Goal: Information Seeking & Learning: Learn about a topic

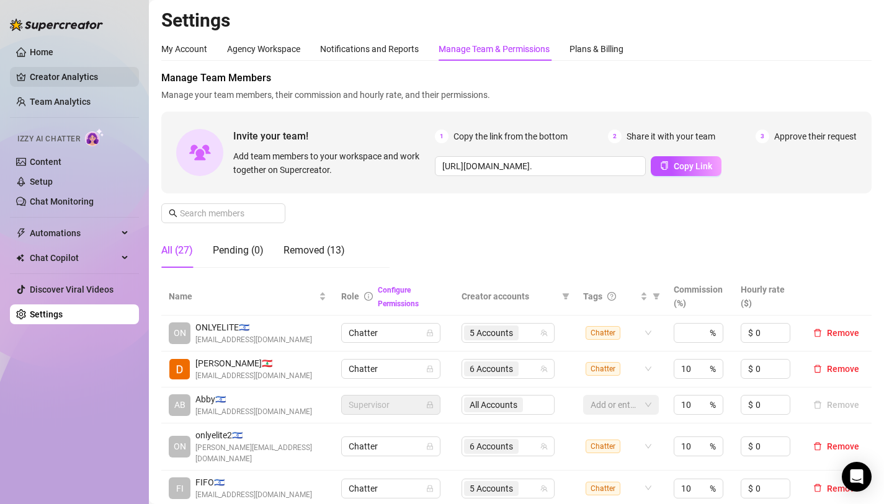
click at [48, 79] on link "Creator Analytics" at bounding box center [79, 77] width 99 height 20
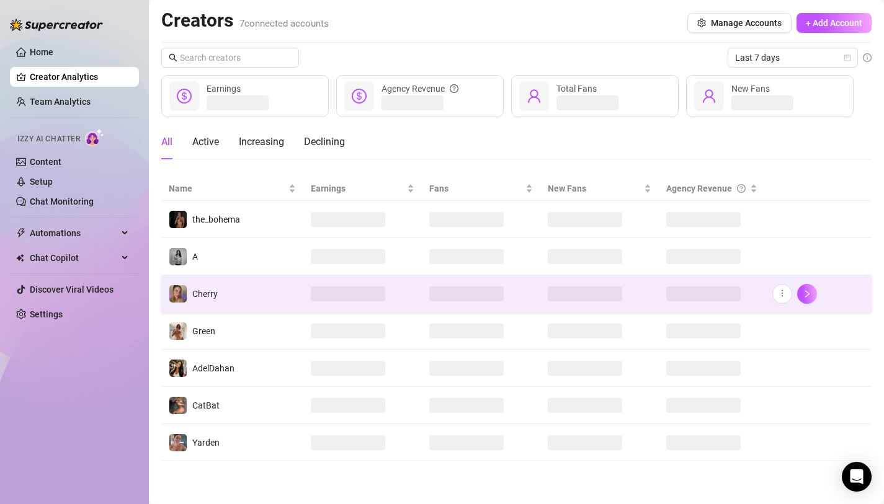
click at [244, 299] on td "Cherry" at bounding box center [232, 293] width 142 height 37
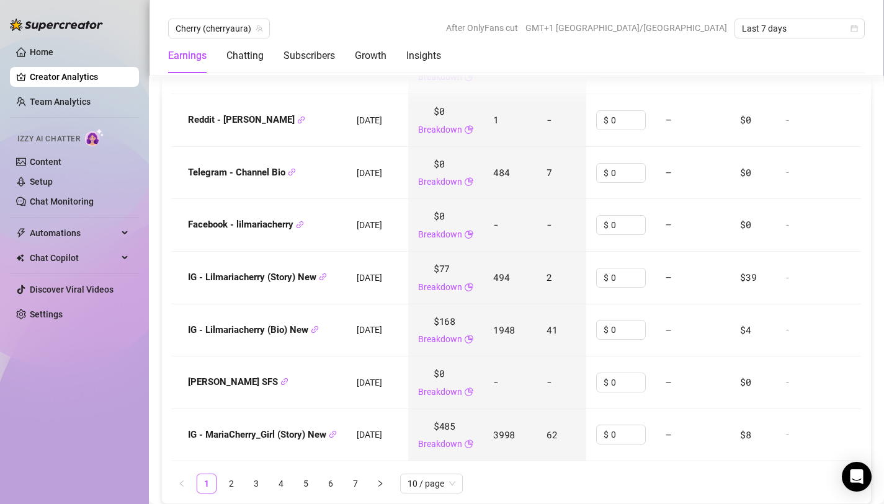
scroll to position [1863, 0]
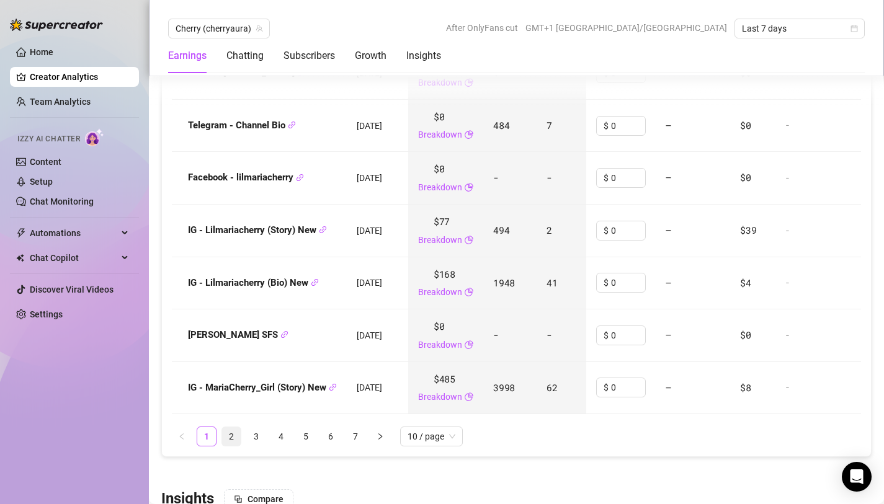
click at [236, 434] on link "2" at bounding box center [231, 436] width 19 height 19
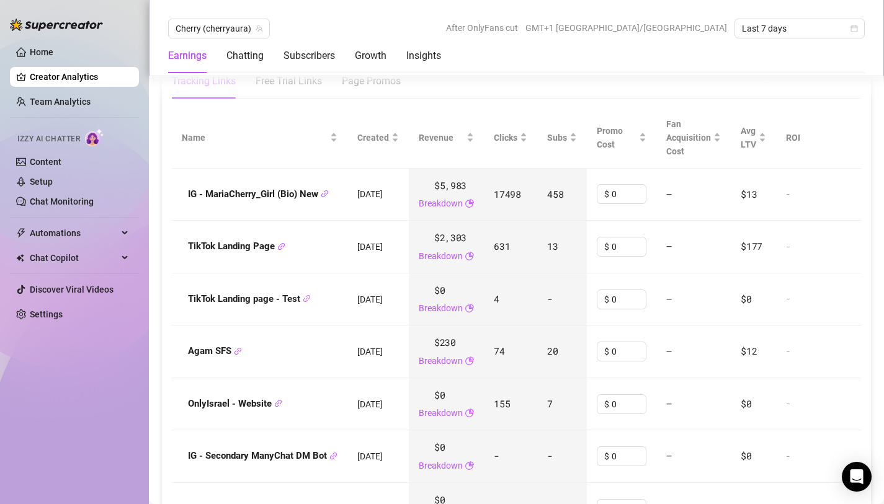
scroll to position [1580, 0]
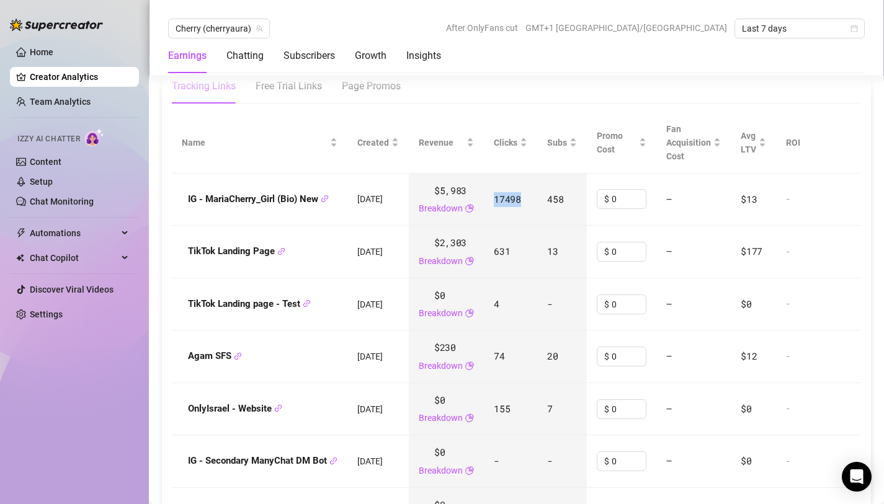
drag, startPoint x: 504, startPoint y: 195, endPoint x: 538, endPoint y: 194, distance: 34.2
click at [537, 194] on td "17498" at bounding box center [510, 200] width 53 height 53
copy span "17498"
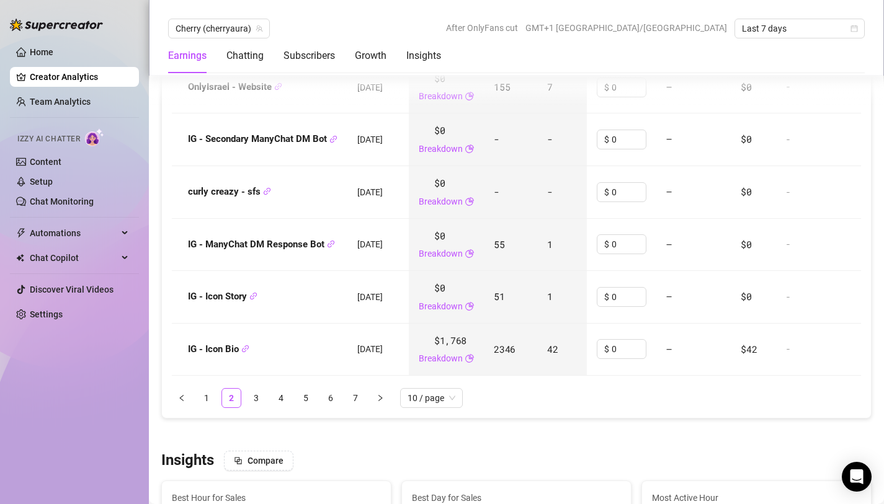
scroll to position [1897, 0]
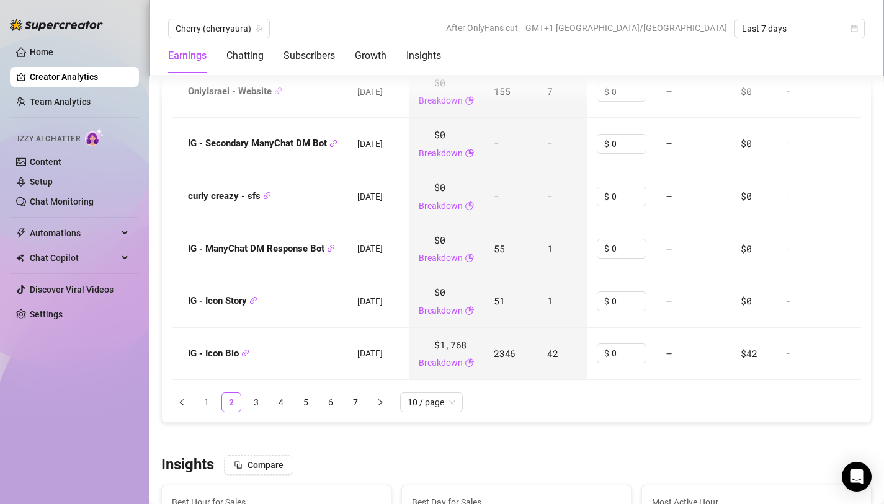
click at [256, 406] on link "3" at bounding box center [256, 402] width 19 height 19
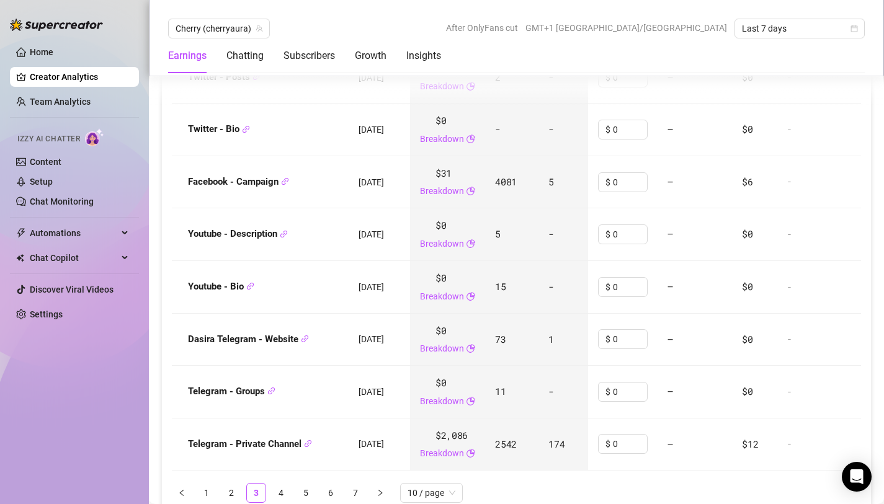
scroll to position [1820, 0]
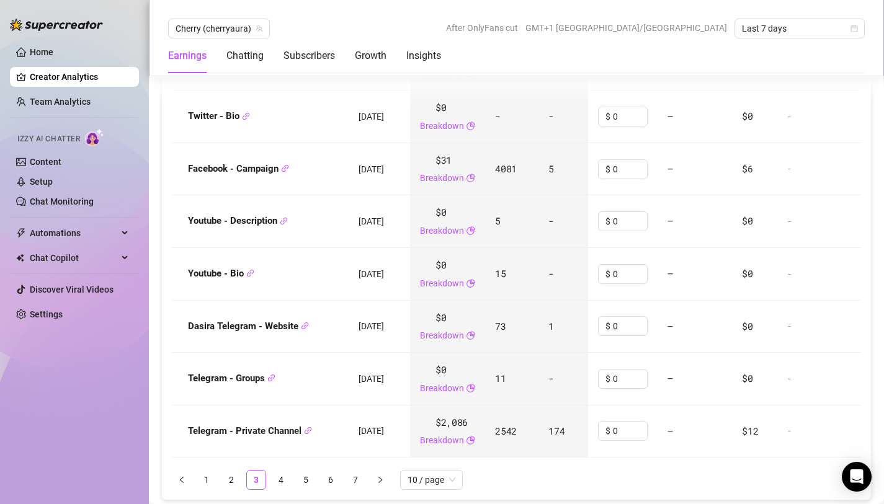
click at [283, 475] on link "4" at bounding box center [281, 480] width 19 height 19
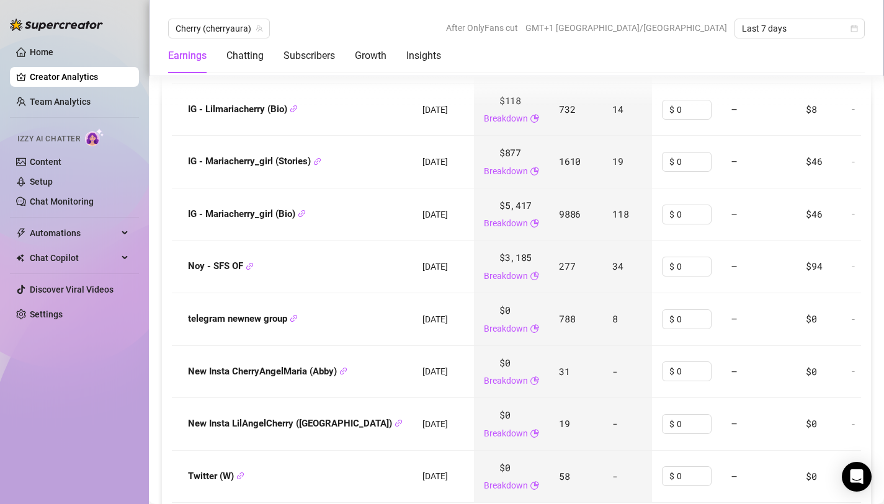
scroll to position [1795, 0]
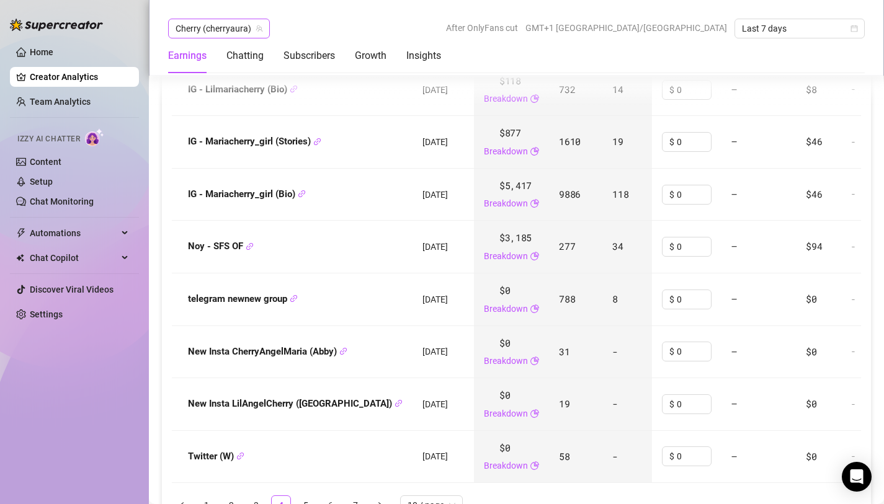
click at [193, 33] on span "Cherry (cherryaura)" at bounding box center [219, 28] width 87 height 19
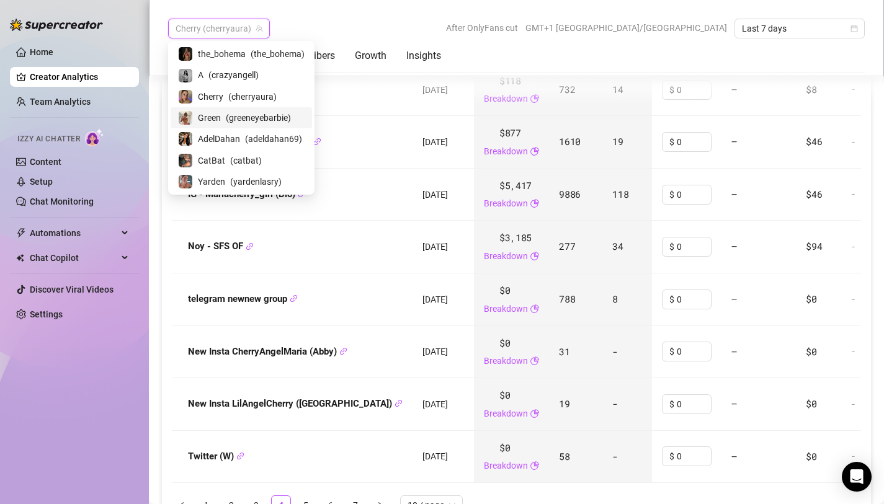
click at [219, 123] on span "Green" at bounding box center [209, 118] width 23 height 14
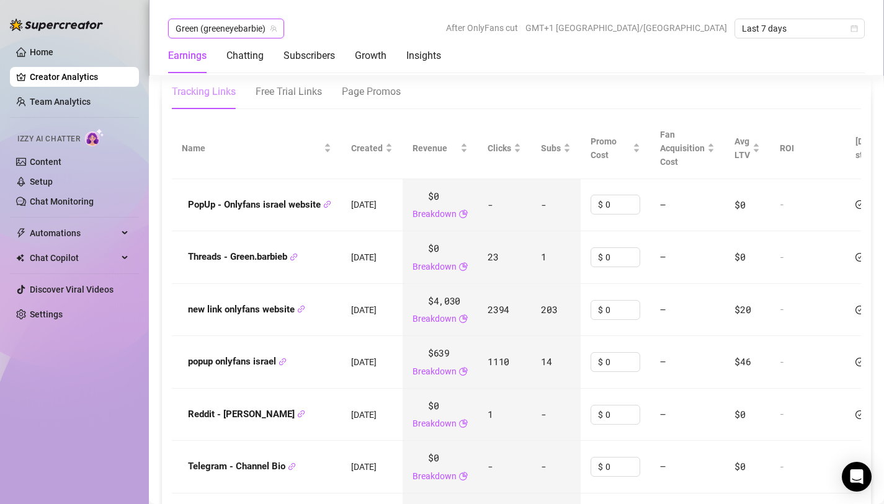
scroll to position [1546, 0]
click at [295, 100] on div "Free Trial Links" at bounding box center [289, 93] width 66 height 15
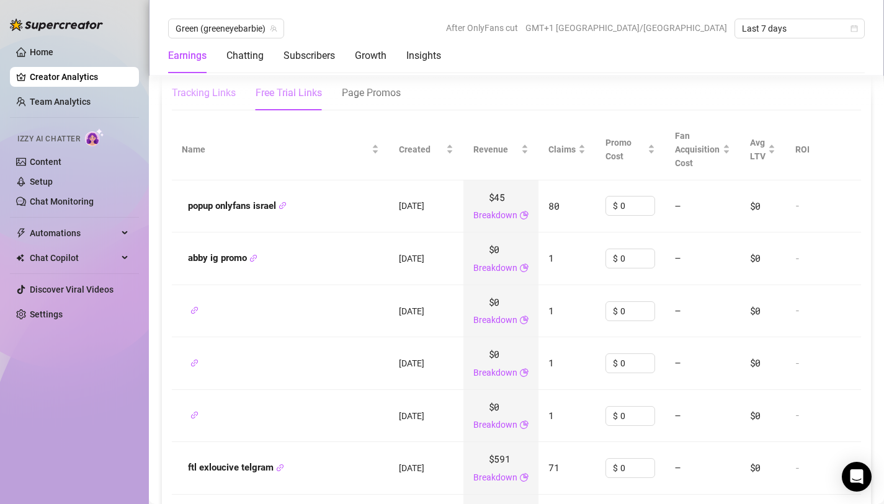
click at [203, 100] on div "Tracking Links" at bounding box center [204, 93] width 64 height 15
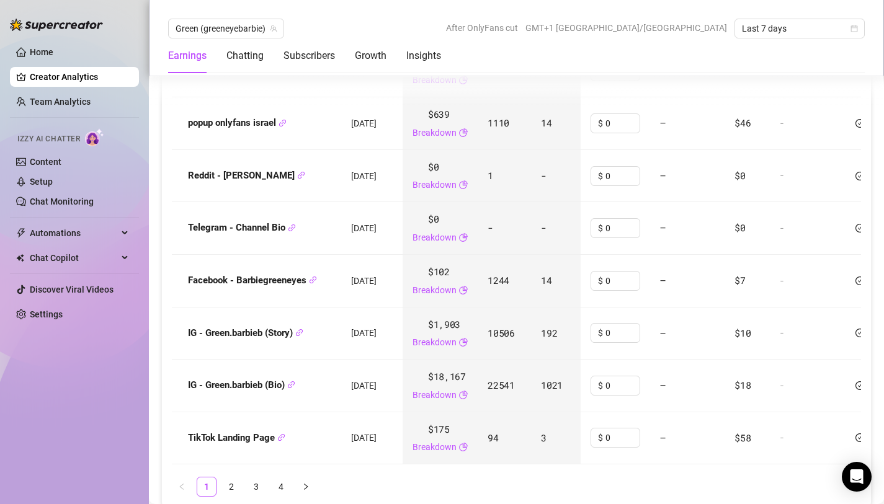
scroll to position [1791, 0]
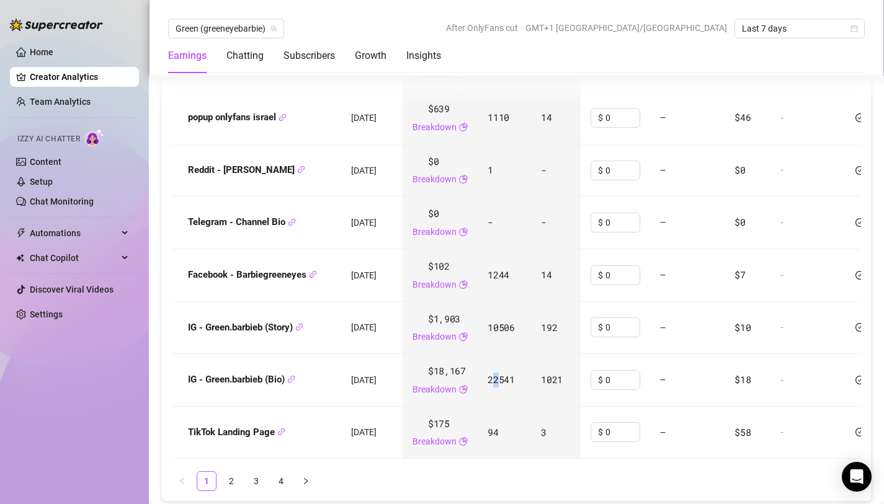
click at [505, 386] on span "22541" at bounding box center [501, 379] width 27 height 12
click at [496, 386] on span "22541" at bounding box center [501, 379] width 27 height 12
drag, startPoint x: 499, startPoint y: 412, endPoint x: 531, endPoint y: 416, distance: 32.5
click at [531, 407] on td "22541" at bounding box center [504, 380] width 53 height 53
copy span "22541"
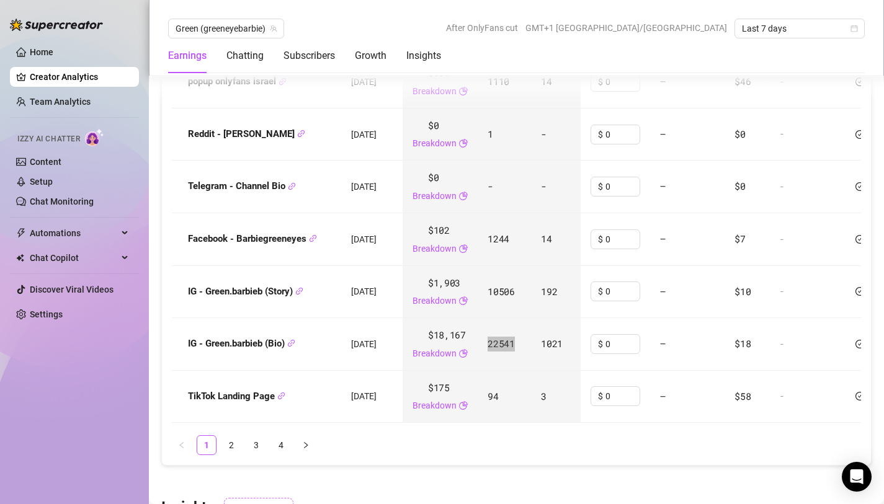
scroll to position [1906, 0]
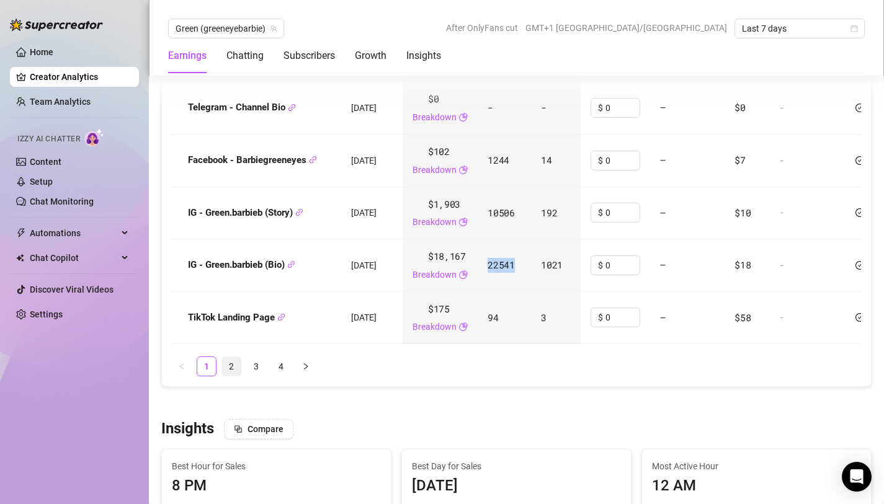
click at [231, 376] on link "2" at bounding box center [231, 366] width 19 height 19
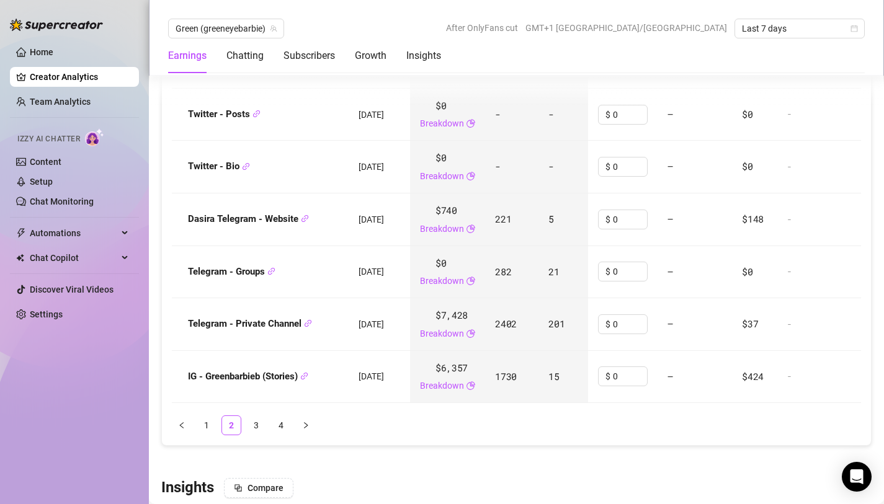
scroll to position [1825, 0]
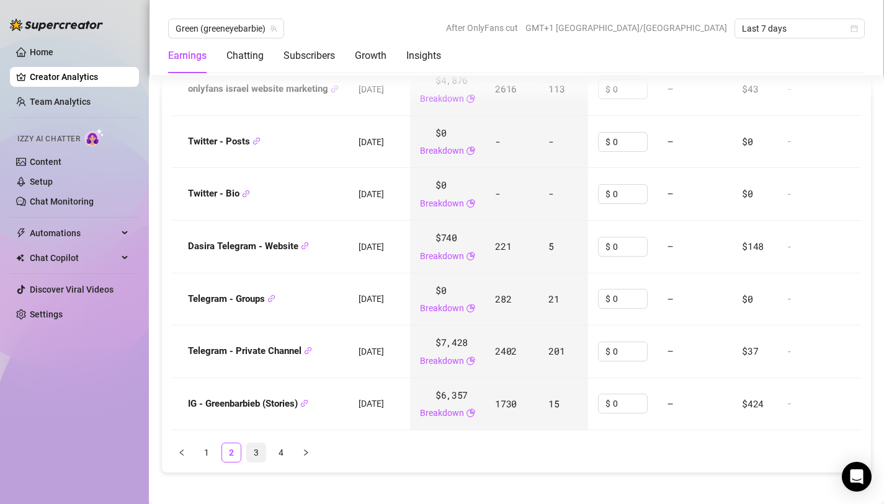
click at [256, 450] on link "3" at bounding box center [256, 453] width 19 height 19
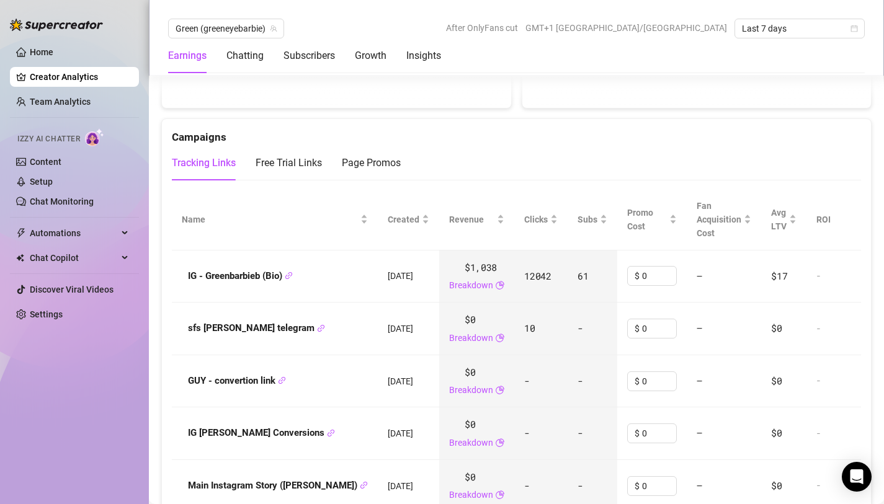
scroll to position [1463, 0]
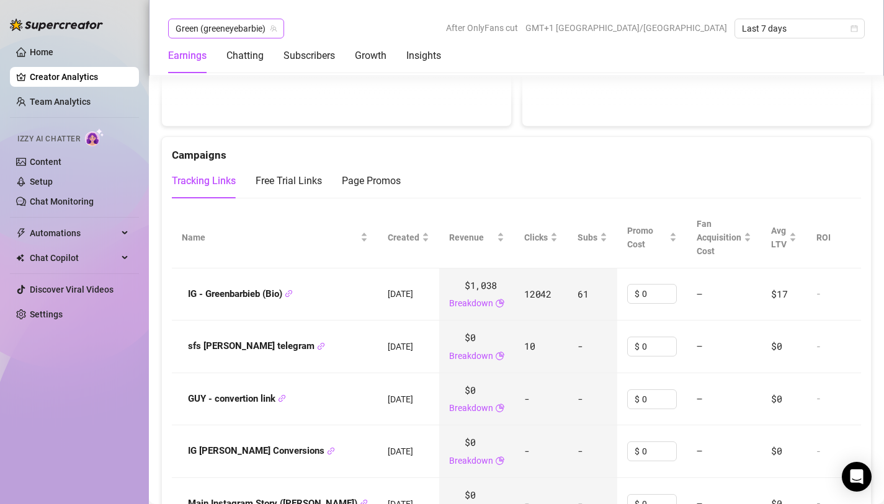
click at [251, 20] on span "Green (greeneyebarbie)" at bounding box center [226, 28] width 101 height 19
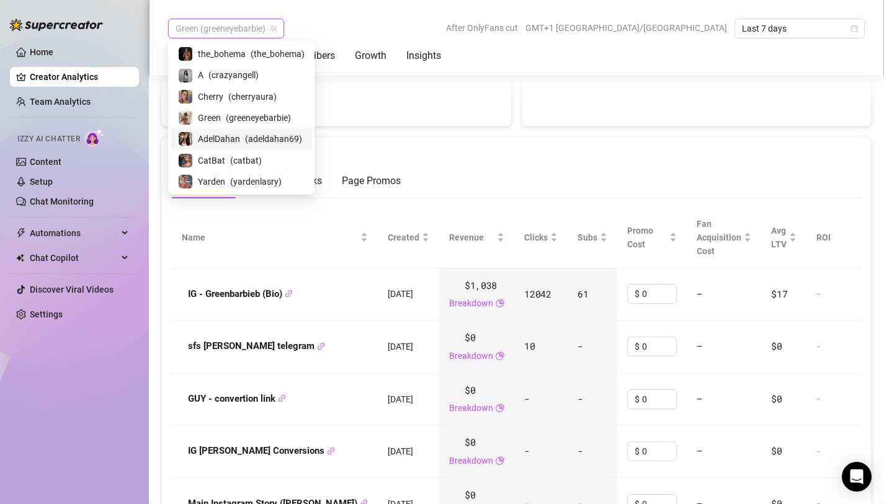
click at [236, 136] on span "AdelDahan" at bounding box center [219, 139] width 42 height 14
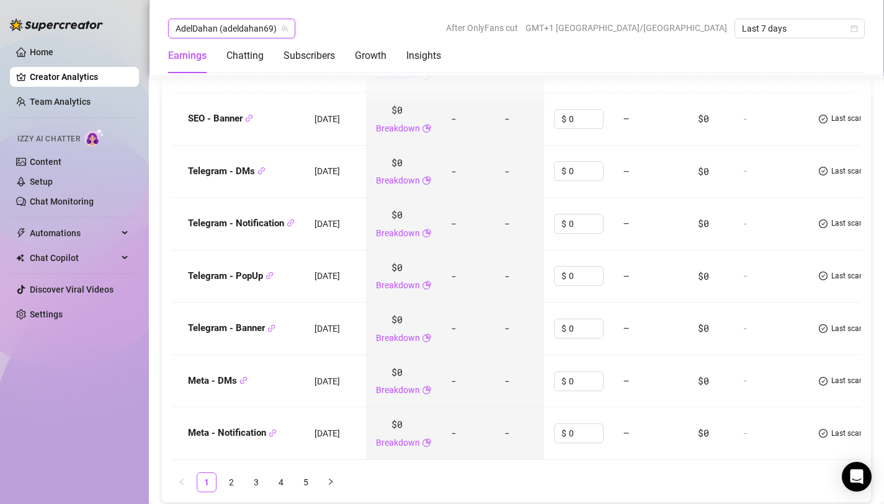
scroll to position [1850, 0]
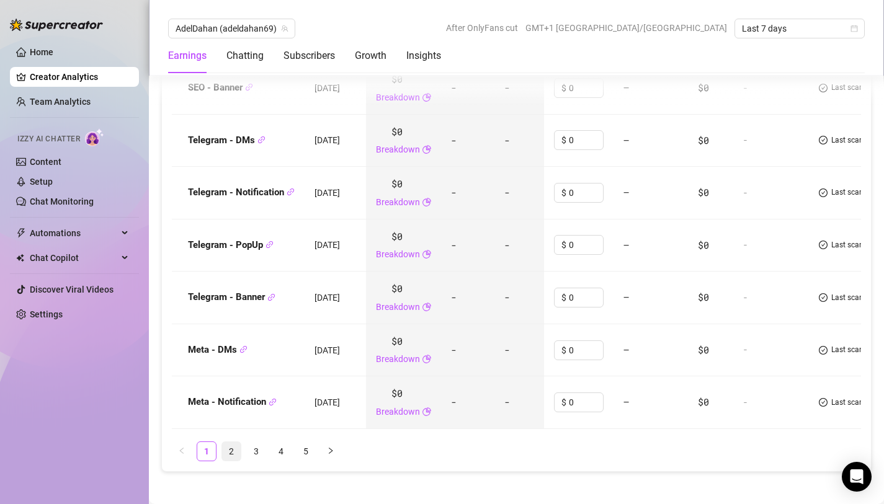
click at [229, 442] on link "2" at bounding box center [231, 451] width 19 height 19
click at [257, 442] on link "3" at bounding box center [256, 451] width 19 height 19
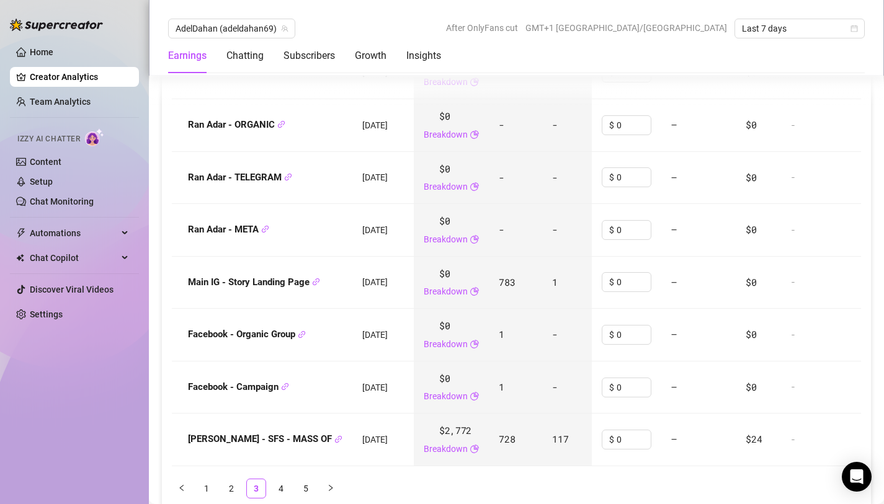
scroll to position [1816, 0]
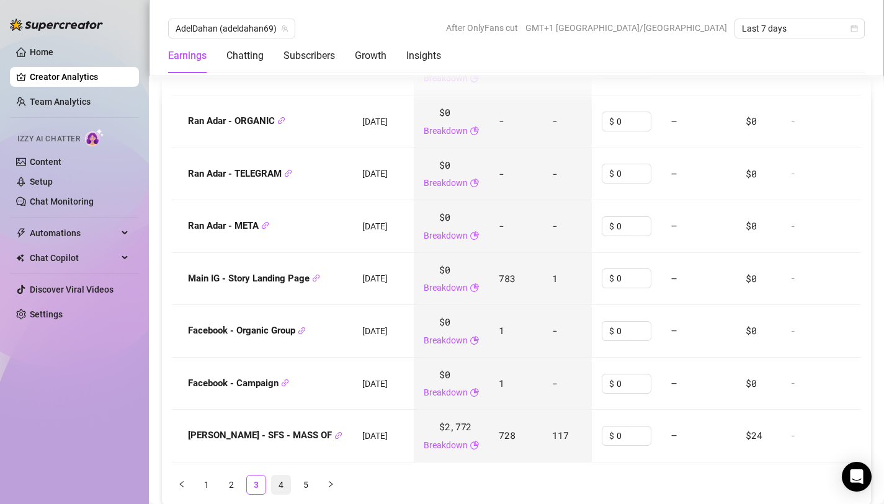
click at [278, 476] on link "4" at bounding box center [281, 485] width 19 height 19
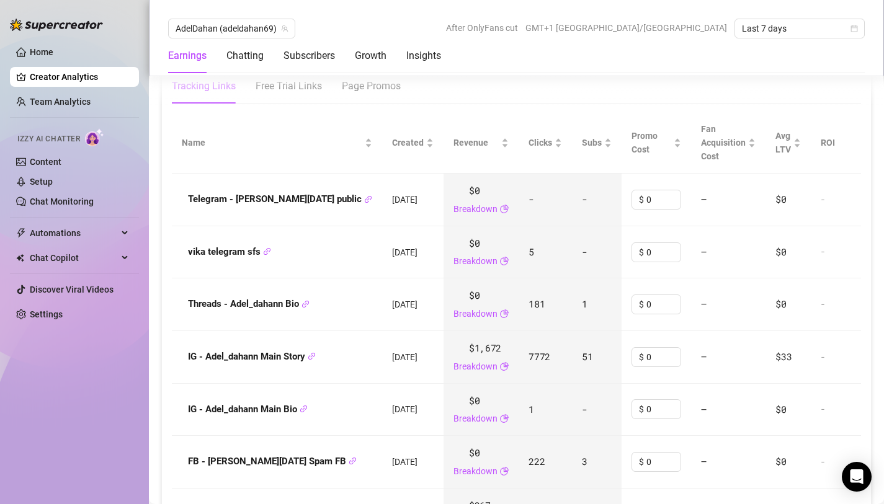
scroll to position [1567, 0]
